Goal: Information Seeking & Learning: Find specific fact

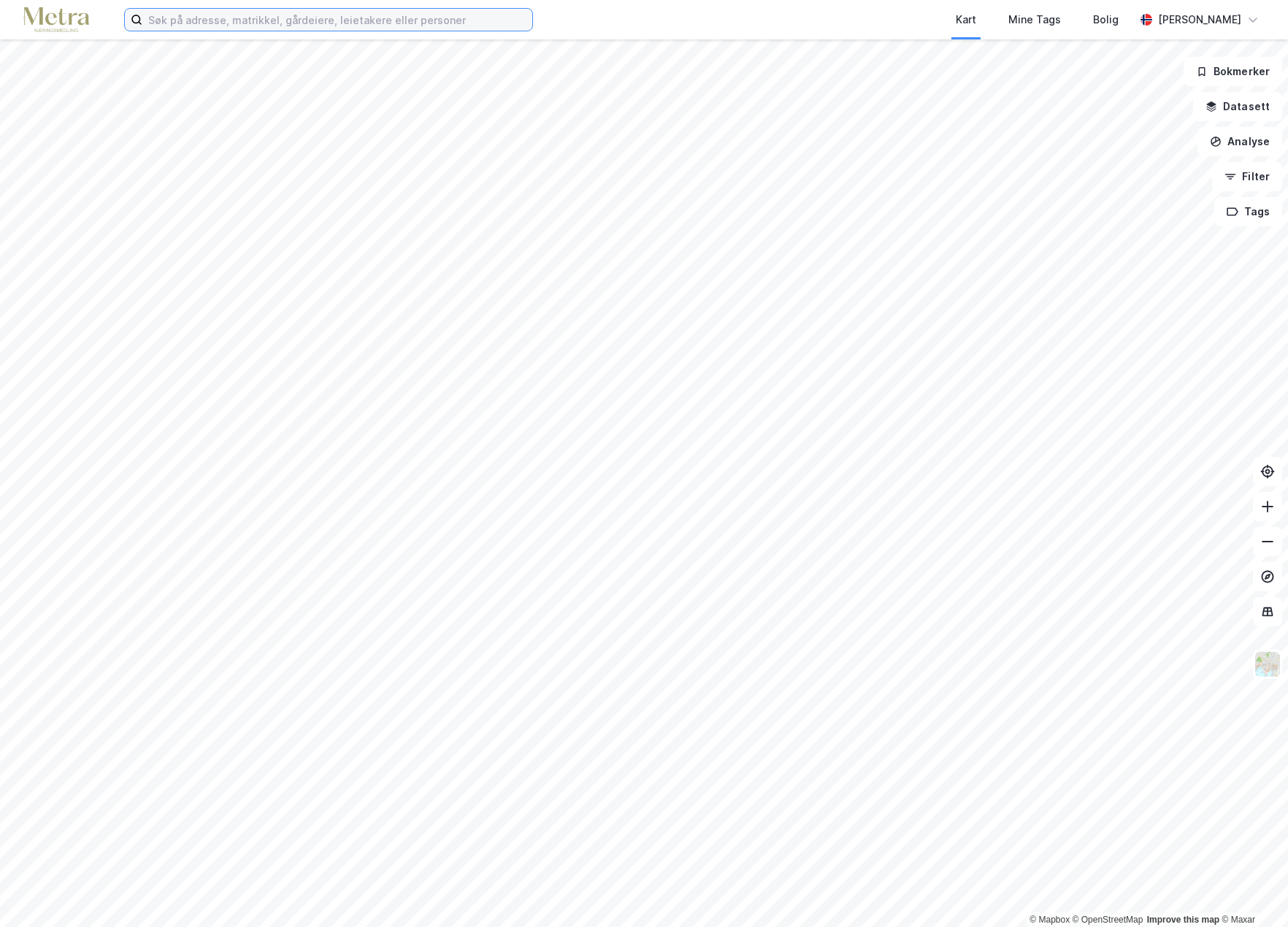
click at [187, 19] on input at bounding box center [337, 20] width 390 height 22
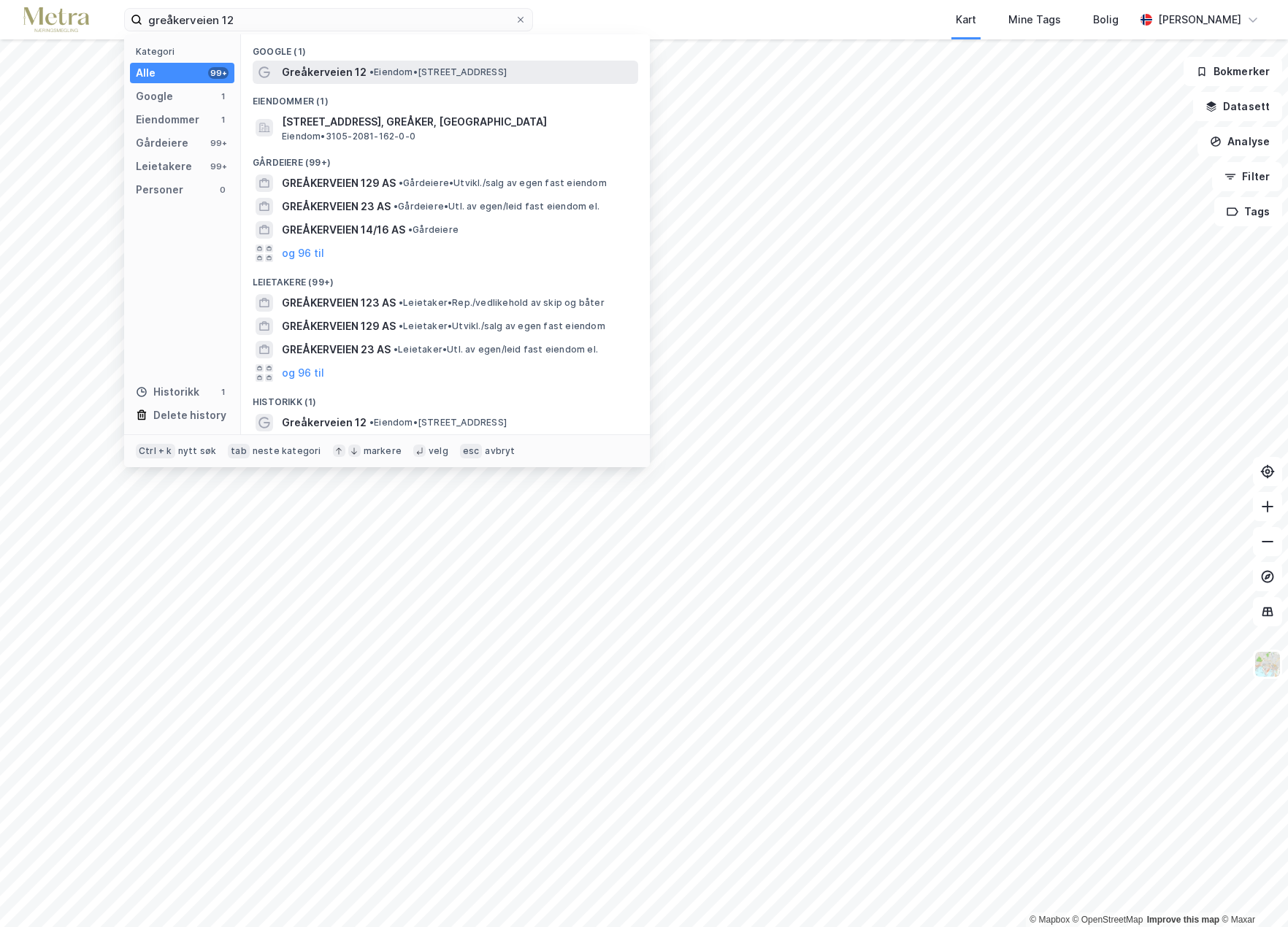
click at [353, 65] on span "Greåkerveien 12" at bounding box center [324, 72] width 85 height 17
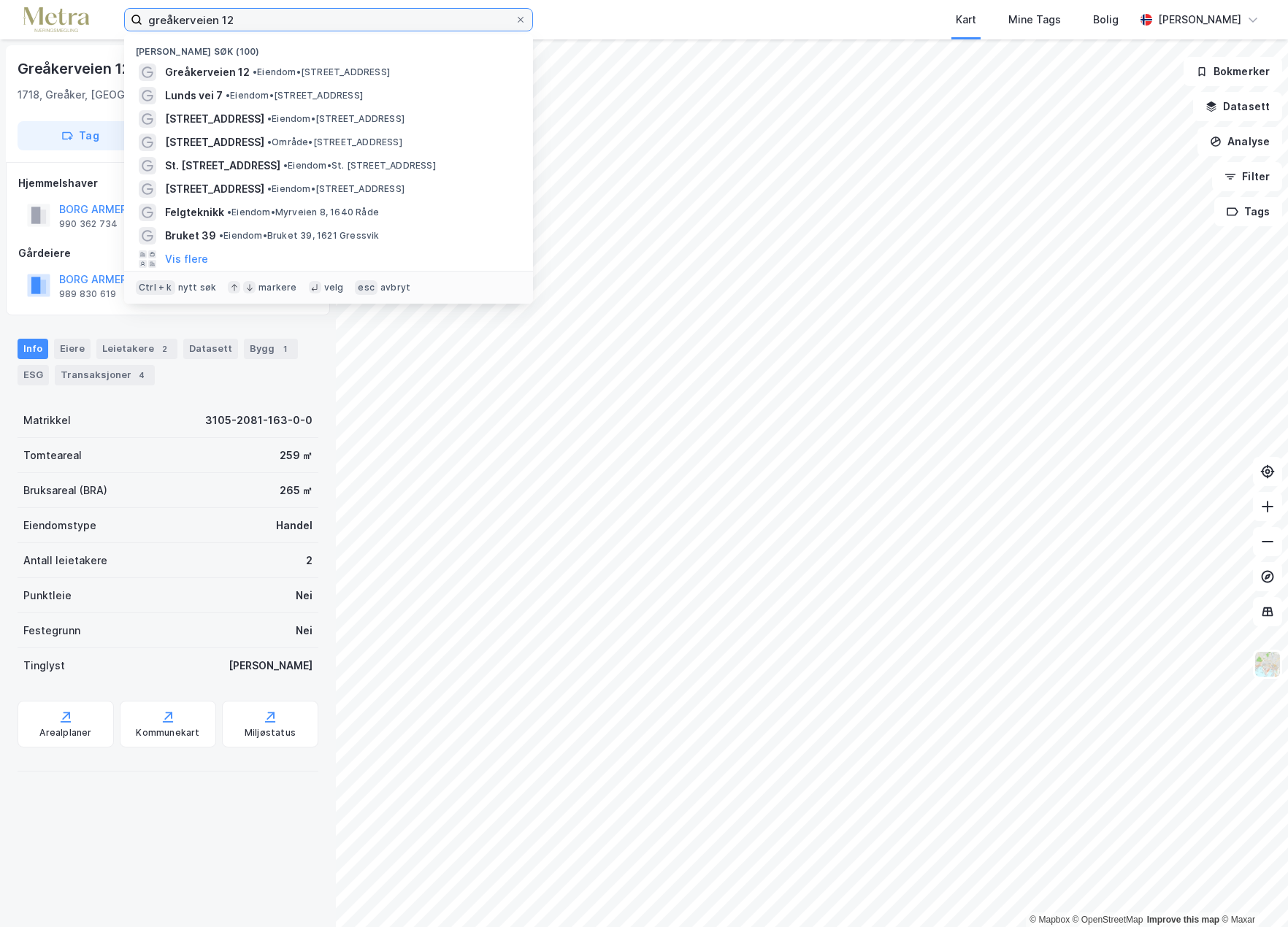
drag, startPoint x: 243, startPoint y: 19, endPoint x: 97, endPoint y: 25, distance: 146.1
click at [97, 25] on div "greåkerveien 12 Nylige søk (100) [STREET_ADDRESS] • Eiendom • [STREET_ADDRESS] …" at bounding box center [644, 19] width 1288 height 39
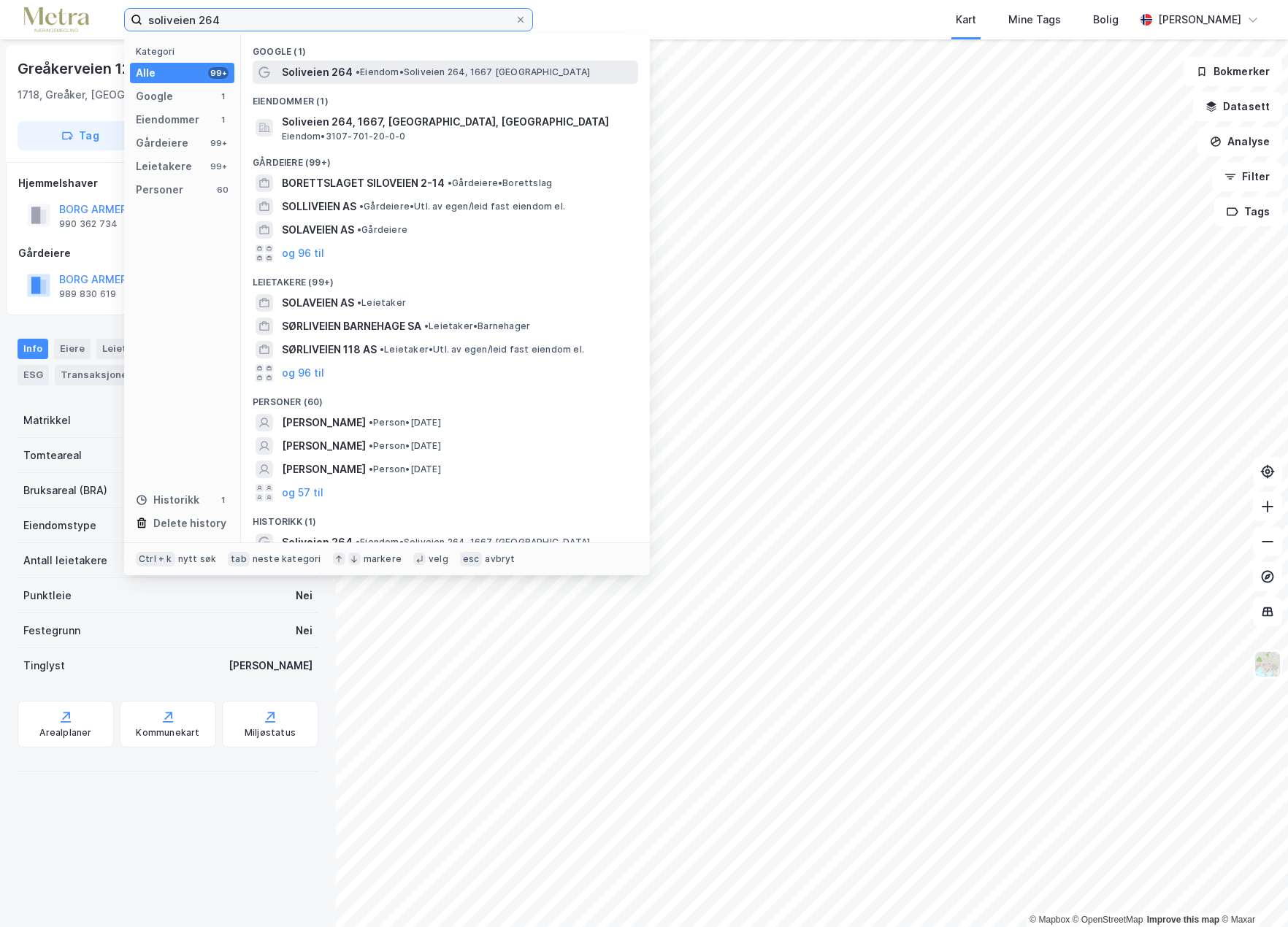
type input "soliveien 264"
click at [336, 73] on span "Soliveien 264" at bounding box center [317, 72] width 71 height 17
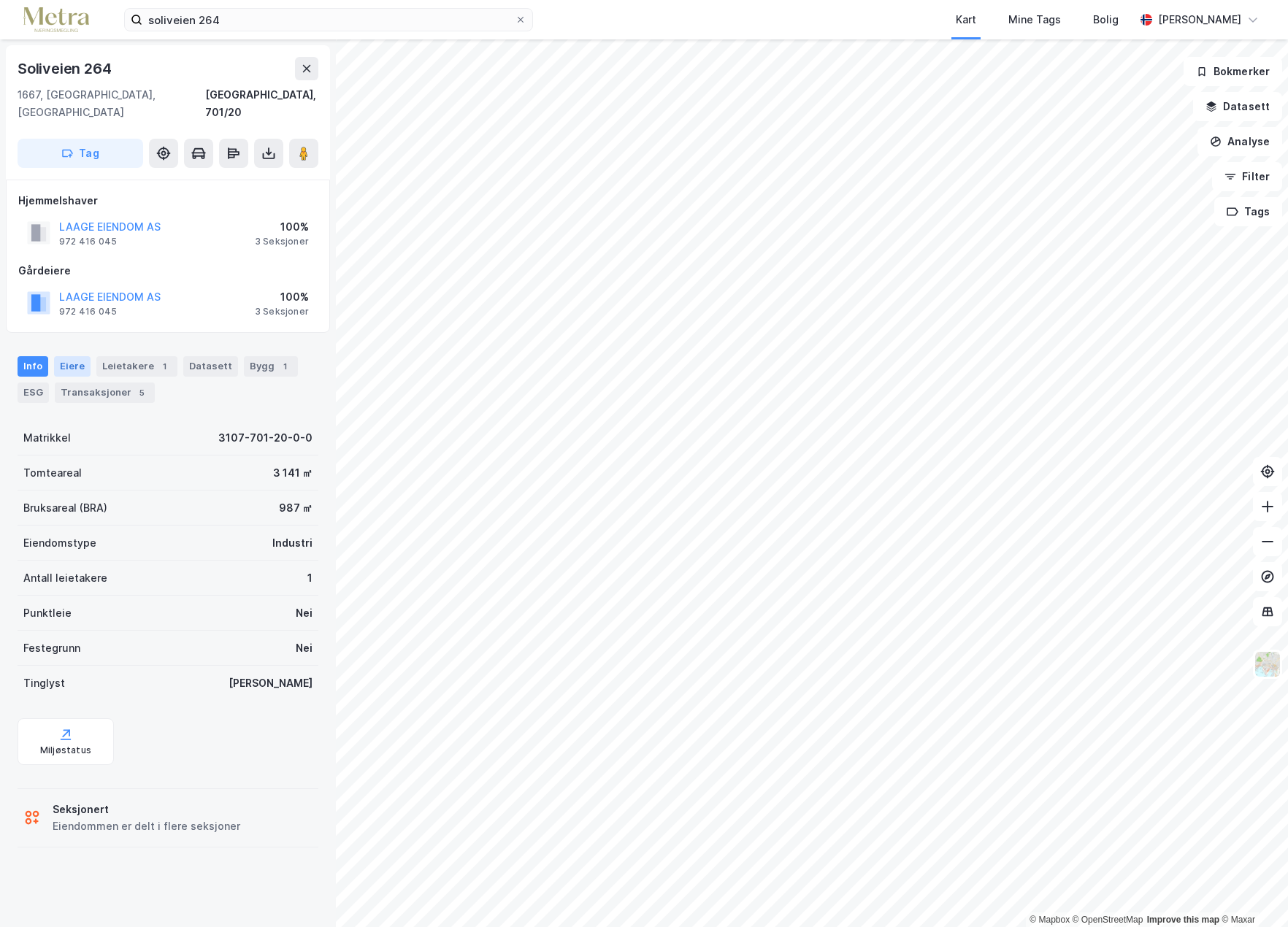
click at [73, 356] on div "Eiere" at bounding box center [72, 366] width 36 height 20
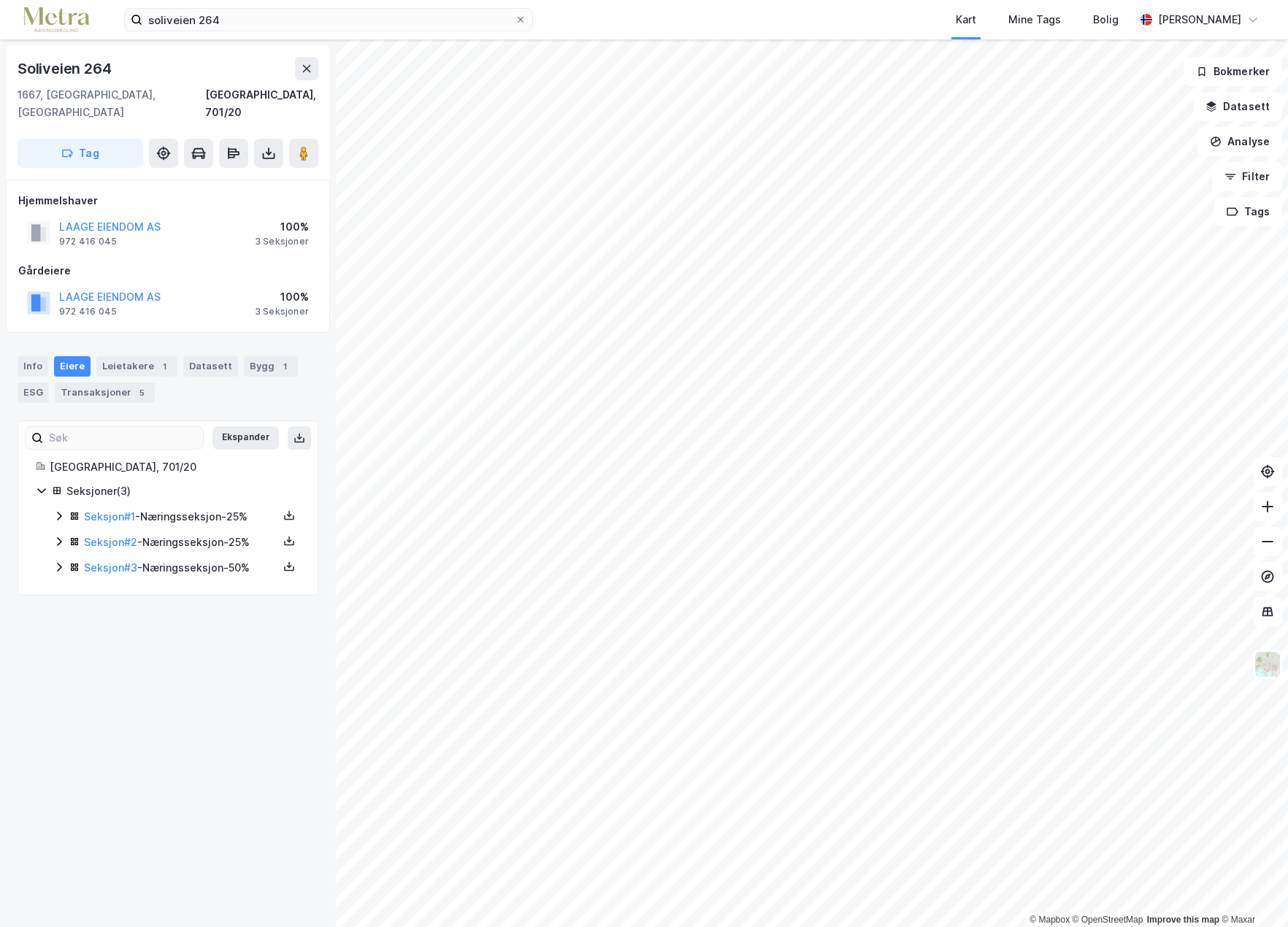
click at [55, 510] on icon at bounding box center [59, 515] width 12 height 12
click at [28, 356] on div "Info" at bounding box center [33, 366] width 31 height 20
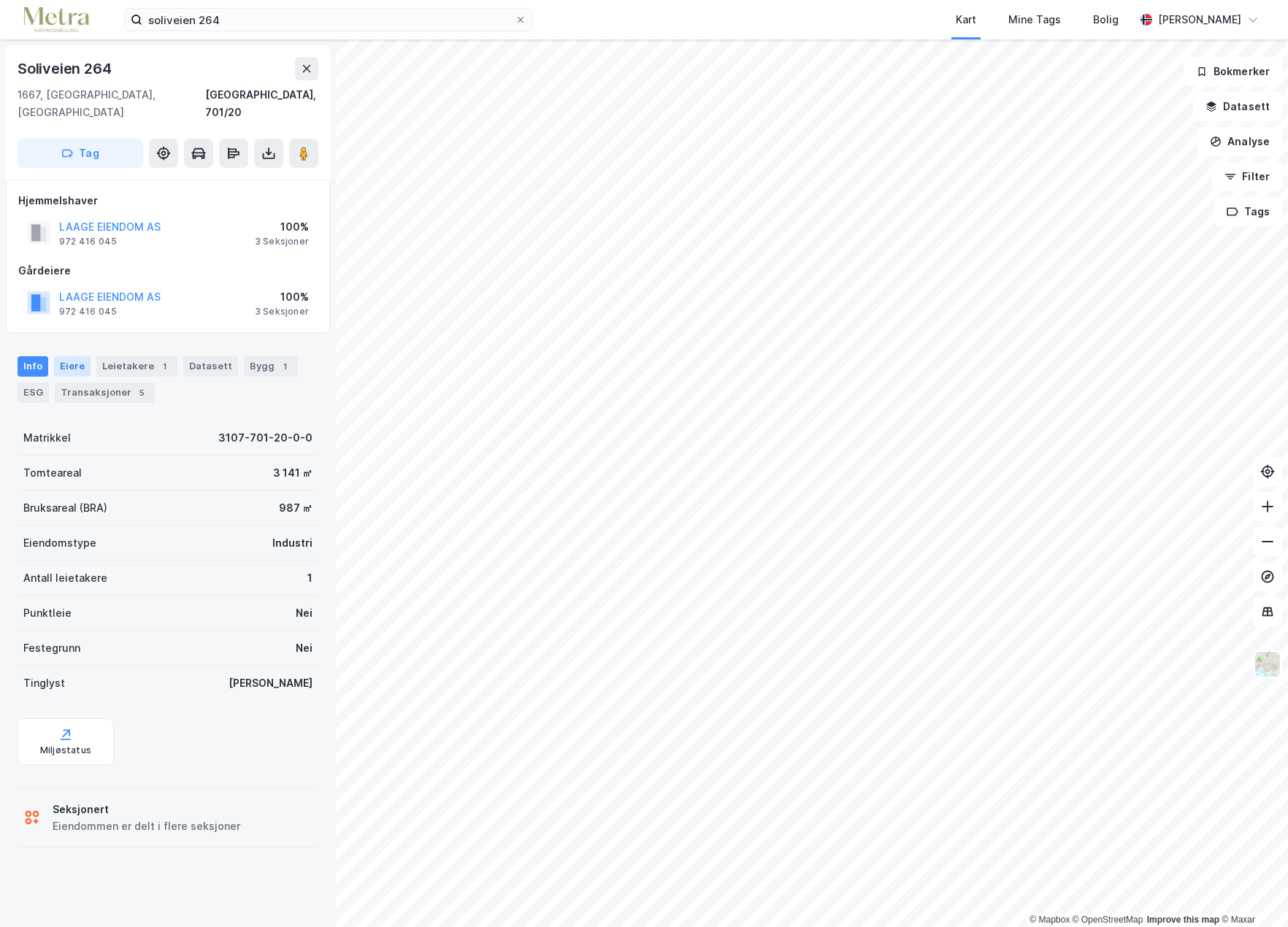
click at [72, 356] on div "Eiere" at bounding box center [72, 366] width 36 height 20
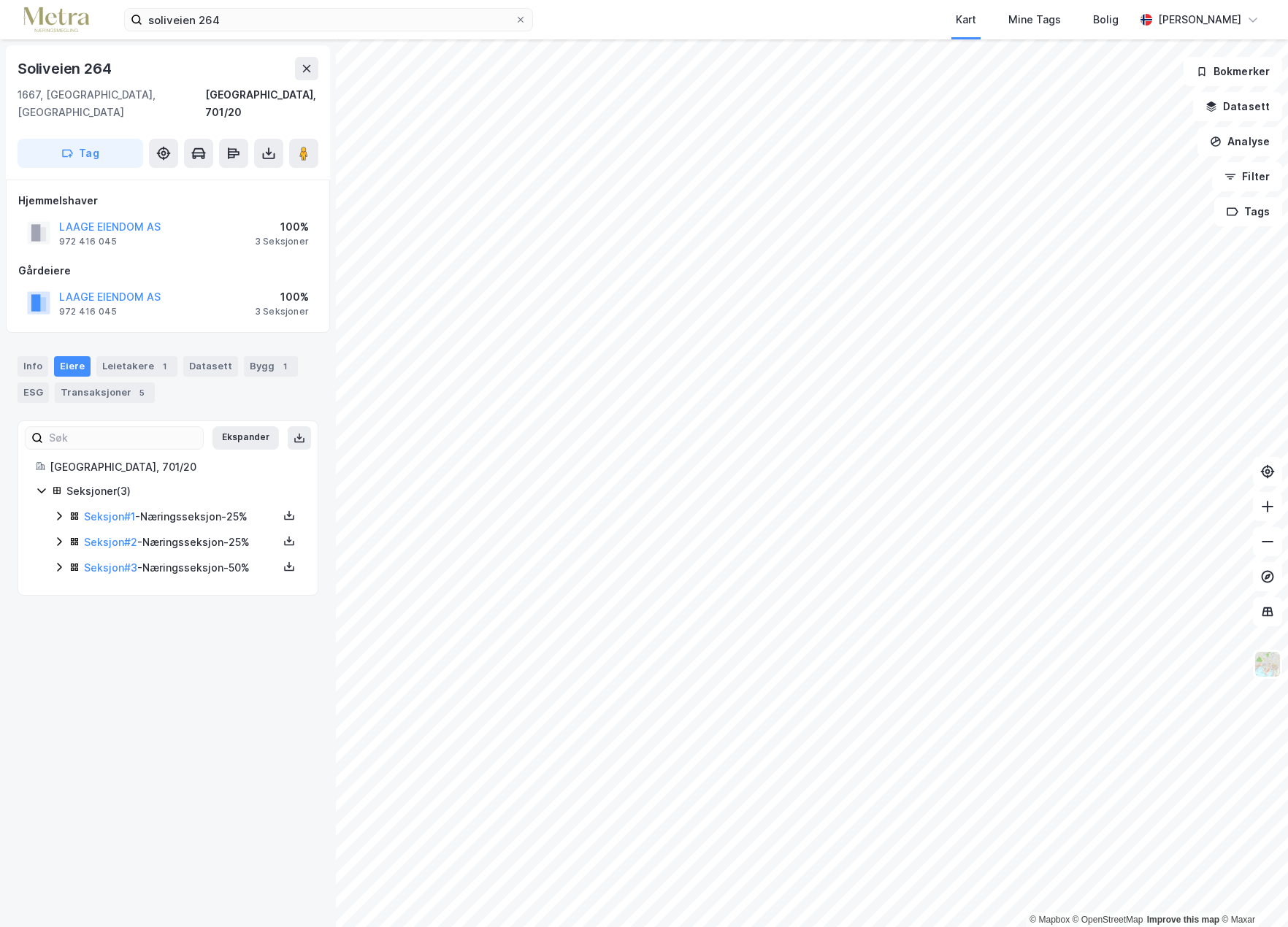
click at [60, 513] on icon at bounding box center [59, 517] width 5 height 9
click at [60, 510] on icon at bounding box center [59, 515] width 12 height 12
click at [60, 513] on icon at bounding box center [59, 517] width 5 height 9
click at [60, 510] on icon at bounding box center [59, 515] width 12 height 12
click at [60, 513] on icon at bounding box center [59, 517] width 5 height 9
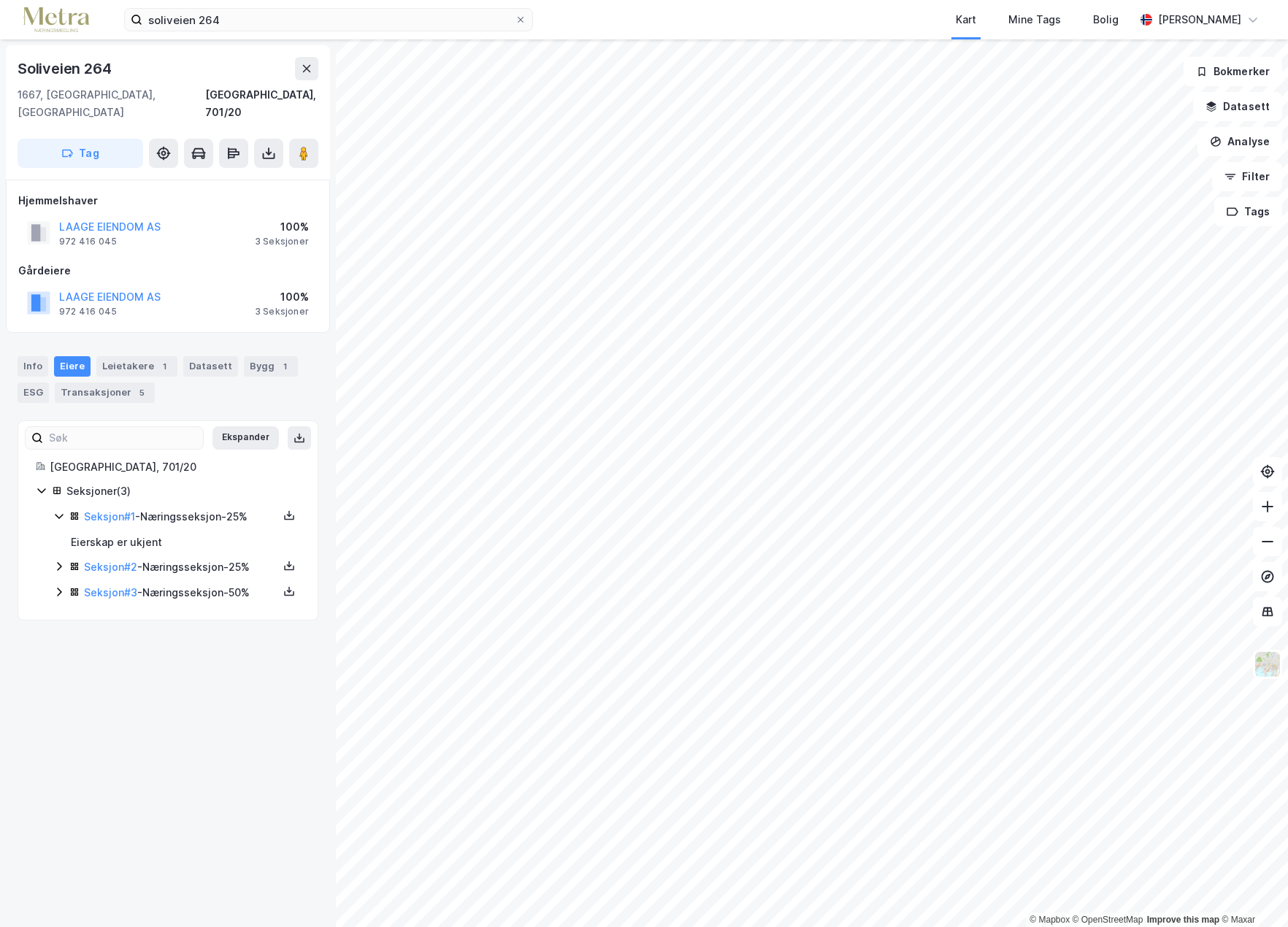
click at [60, 510] on icon at bounding box center [59, 515] width 12 height 12
